Goal: Task Accomplishment & Management: Manage account settings

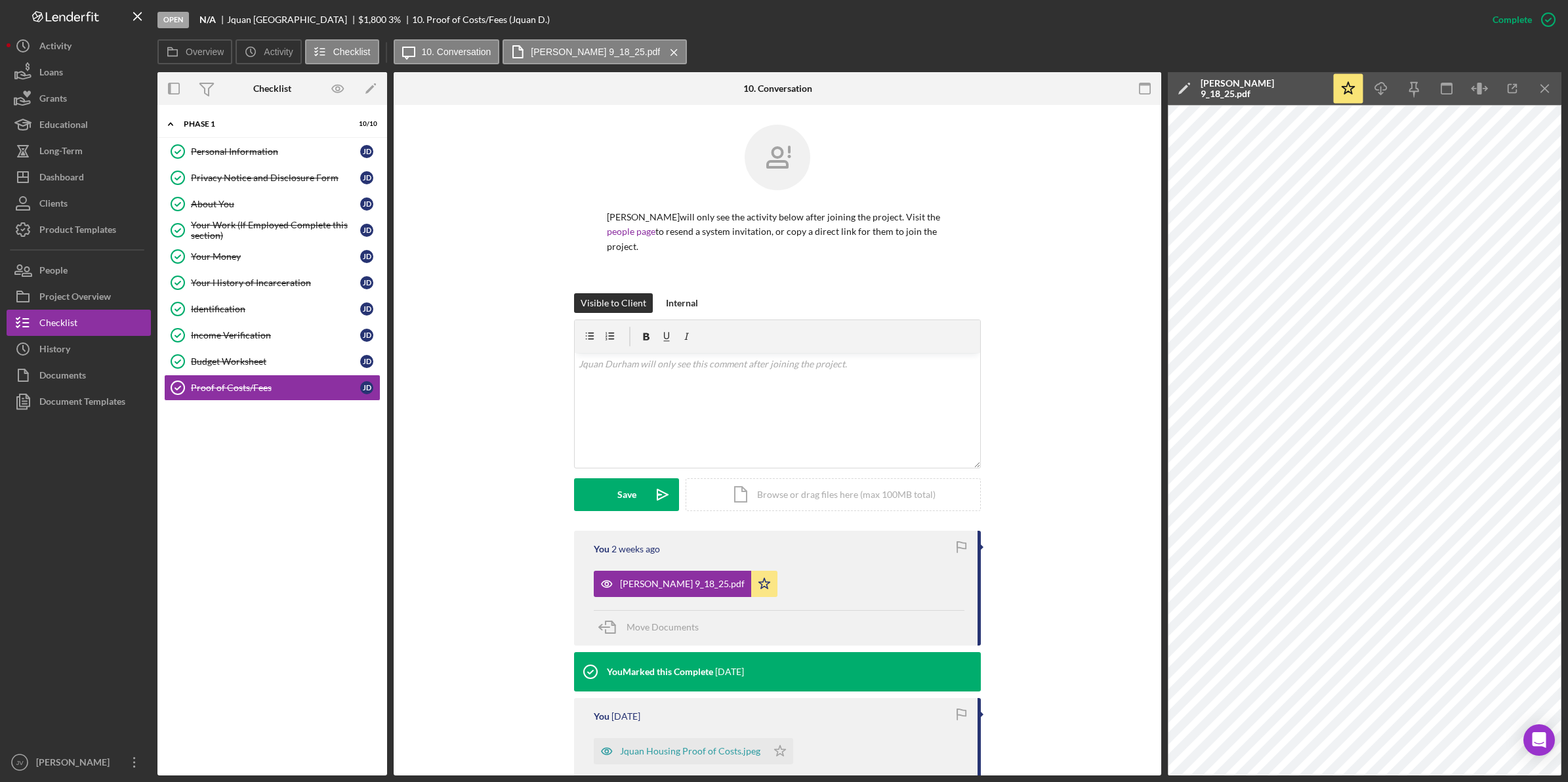
scroll to position [328, 0]
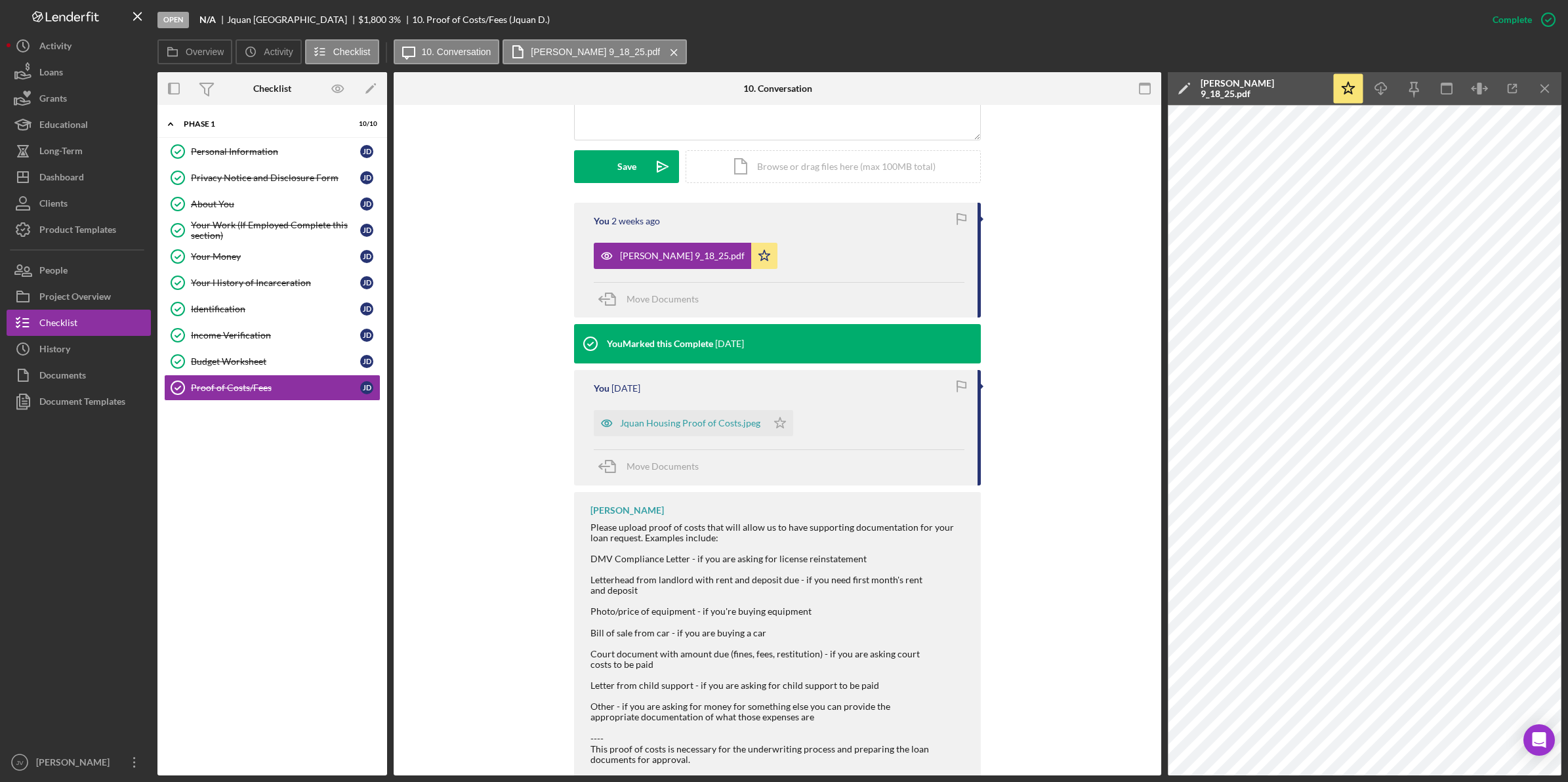
click at [89, 313] on button "Checklist" at bounding box center [79, 323] width 144 height 26
